Goal: Browse casually: Explore the website without a specific task or goal

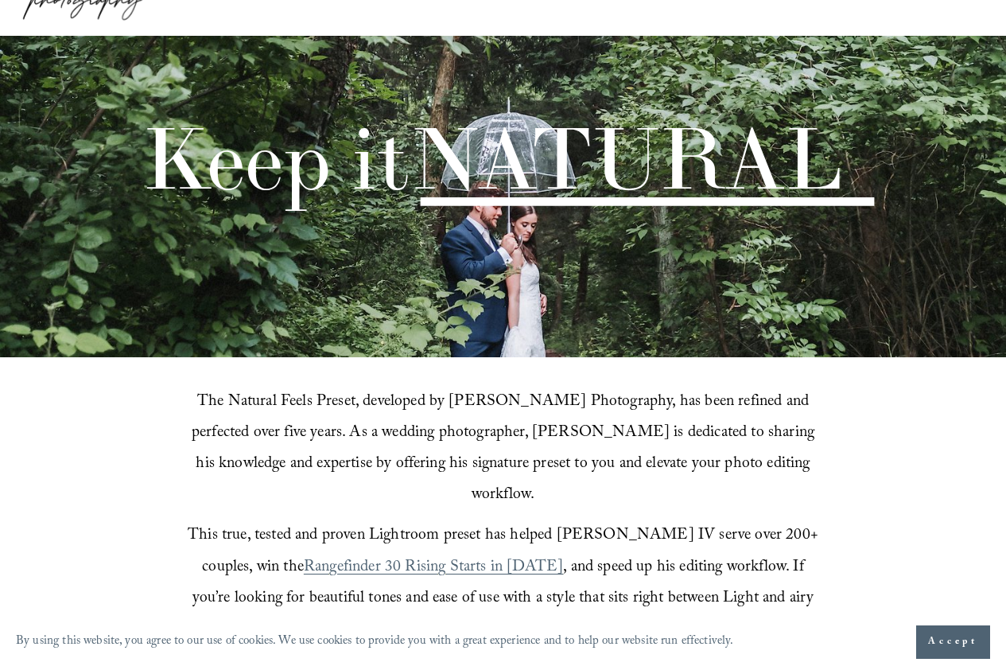
scroll to position [500, 0]
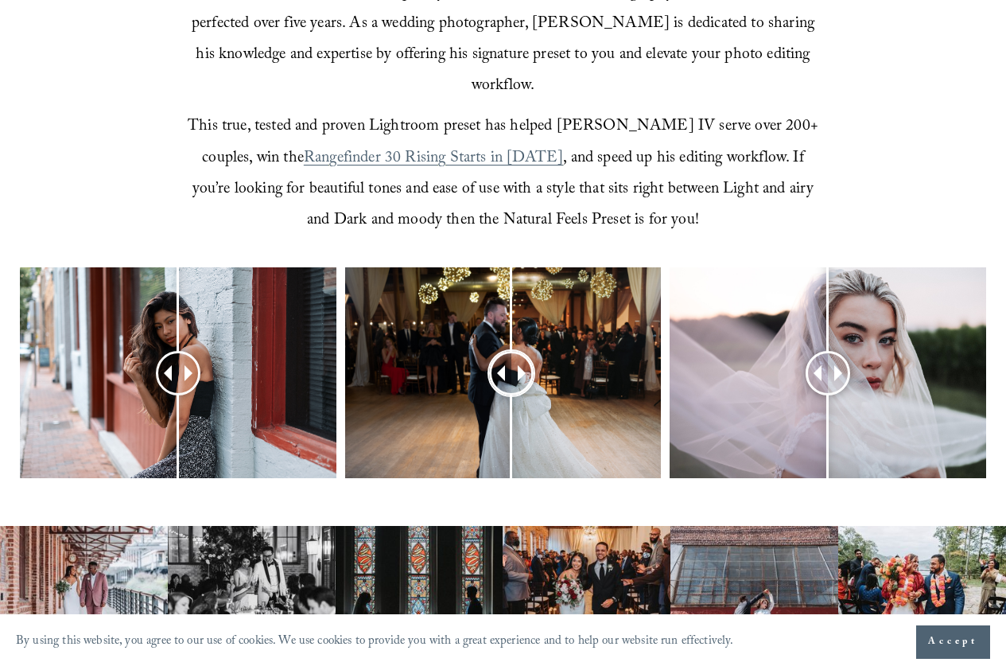
drag, startPoint x: 502, startPoint y: 347, endPoint x: 511, endPoint y: 340, distance: 11.5
click at [511, 352] on div at bounding box center [511, 372] width 41 height 41
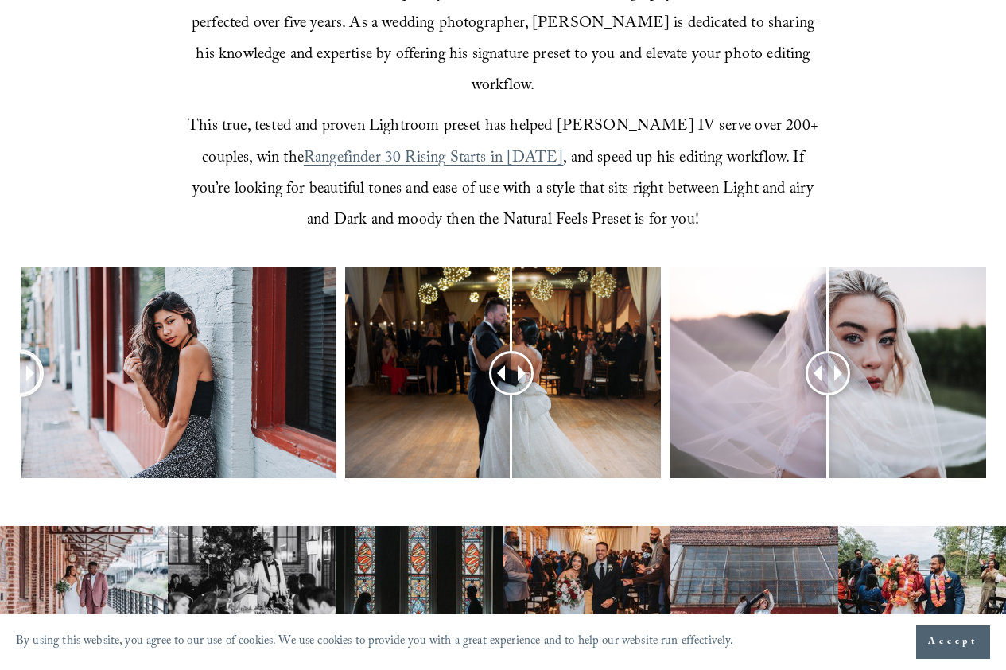
drag, startPoint x: 180, startPoint y: 343, endPoint x: 2, endPoint y: 335, distance: 178.3
click at [2, 335] on div at bounding box center [503, 395] width 1006 height 257
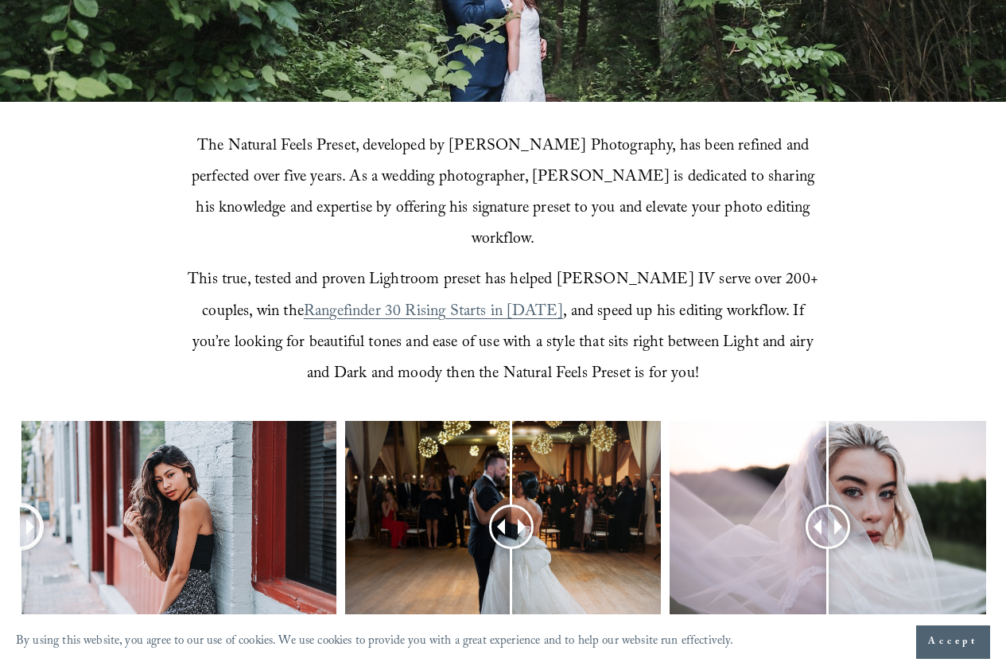
scroll to position [587, 0]
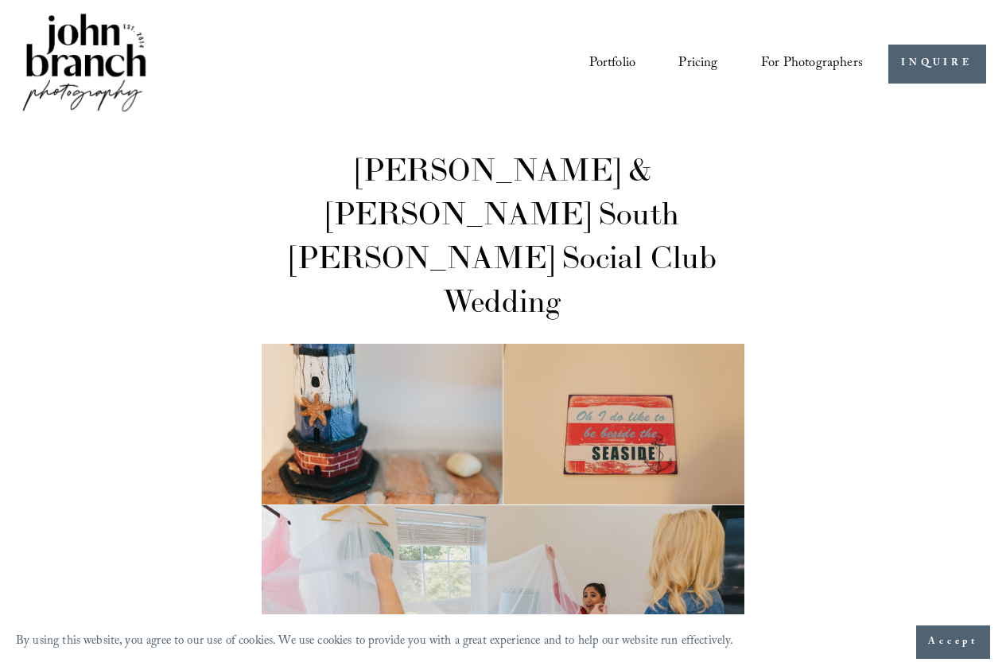
click at [623, 63] on link "Portfolio" at bounding box center [612, 63] width 47 height 29
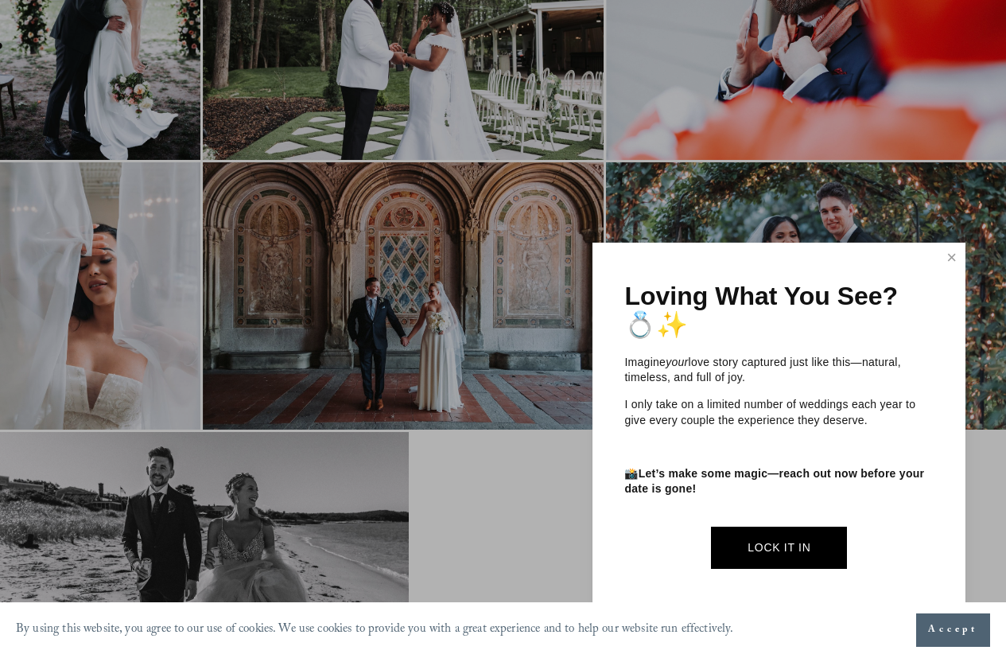
scroll to position [4217, 0]
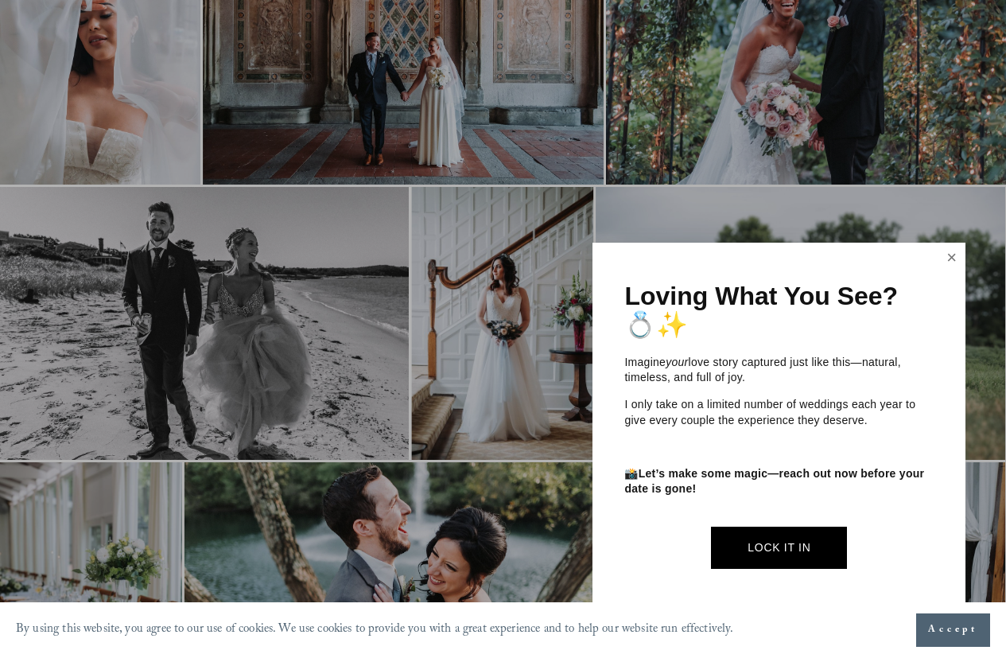
click at [944, 257] on link "Close" at bounding box center [952, 257] width 24 height 25
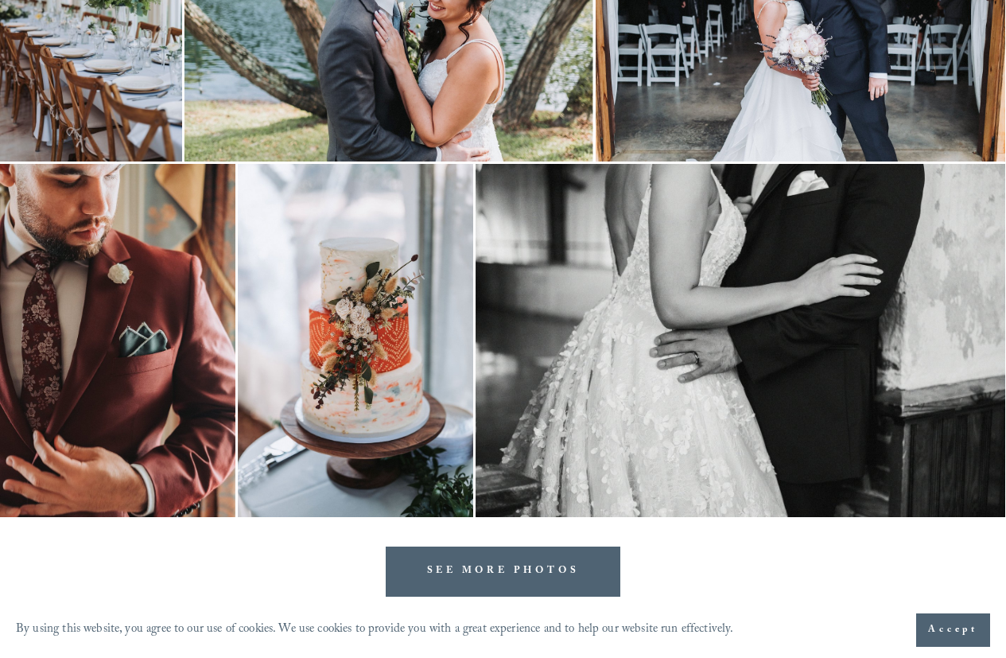
scroll to position [4946, 0]
